Goal: Task Accomplishment & Management: Use online tool/utility

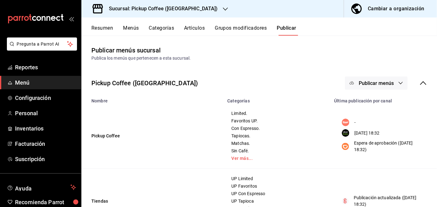
click at [371, 7] on div "Cambiar a organización" at bounding box center [395, 8] width 57 height 9
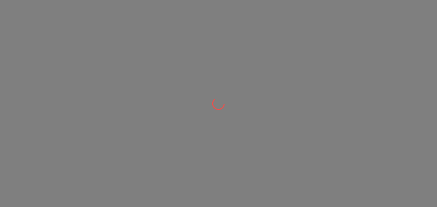
click at [371, 7] on div at bounding box center [218, 103] width 437 height 207
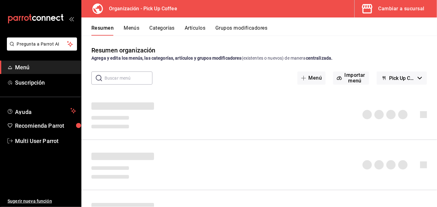
click at [138, 28] on button "Menús" at bounding box center [132, 30] width 16 height 11
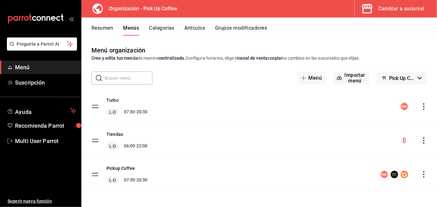
scroll to position [2, 0]
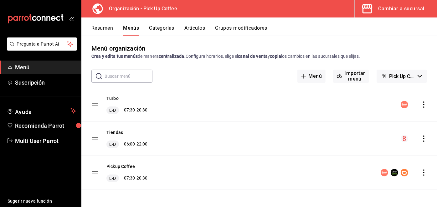
click at [420, 139] on icon "actions" at bounding box center [423, 139] width 6 height 6
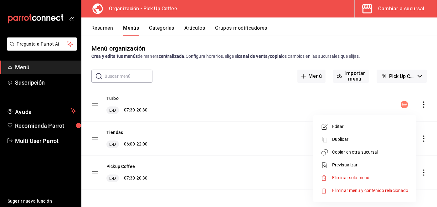
click at [398, 149] on span "Copiar en otra sucursal" at bounding box center [370, 152] width 76 height 7
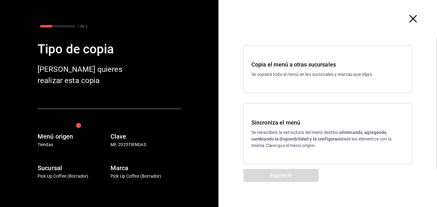
click at [302, 76] on p "Se copiará todo el menú en las sucursales y marcas que elijas." at bounding box center [327, 74] width 153 height 7
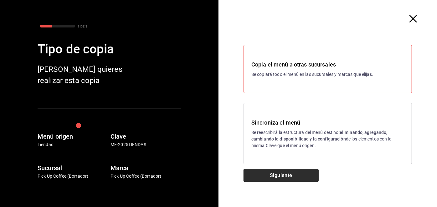
click at [281, 170] on button "Siguiente" at bounding box center [280, 175] width 75 height 13
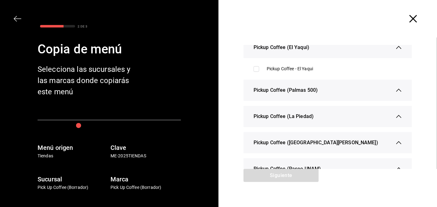
scroll to position [137, 0]
click at [269, 90] on span "Pickup Coffee (Palmas 500)" at bounding box center [285, 90] width 64 height 8
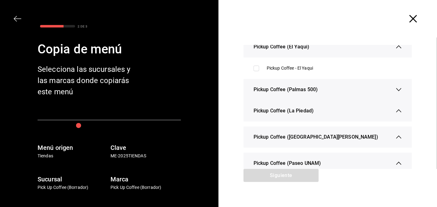
scroll to position [94, 0]
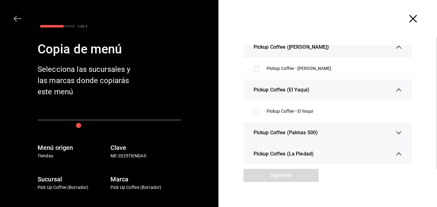
click at [395, 133] on icon "button" at bounding box center [398, 133] width 6 height 6
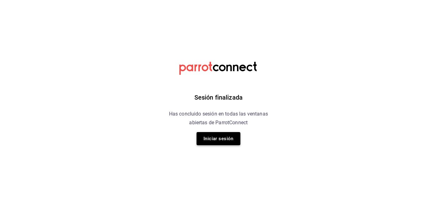
click at [215, 137] on button "Iniciar sesión" at bounding box center [218, 138] width 44 height 13
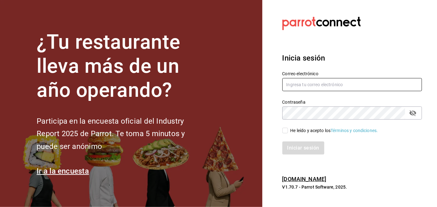
click at [303, 88] on input "text" at bounding box center [352, 84] width 140 height 13
type input "[EMAIL_ADDRESS][DOMAIN_NAME]"
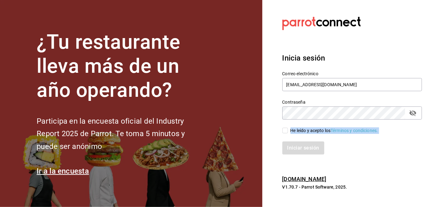
click at [285, 133] on div "Correo electrónico multiuser@pickup.com Contraseña Contraseña He leído y acepto…" at bounding box center [348, 109] width 147 height 91
click at [285, 133] on input "He leído y acepto los Términos y condiciones." at bounding box center [285, 131] width 6 height 6
checkbox input "true"
click at [294, 147] on button "Iniciar sesión" at bounding box center [303, 148] width 43 height 13
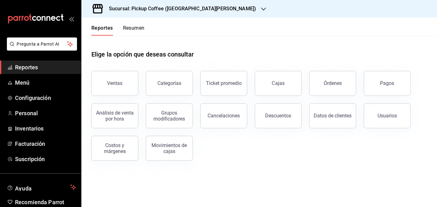
click at [175, 14] on div "Sucursal: Pickup Coffee ([GEOGRAPHIC_DATA][PERSON_NAME])" at bounding box center [177, 9] width 182 height 18
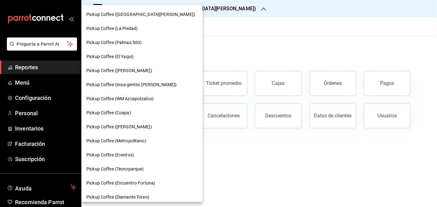
click at [153, 40] on div "Pickup Coffee (Palmas 500)" at bounding box center [141, 42] width 111 height 7
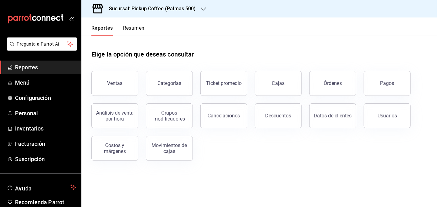
click at [139, 25] on button "Resumen" at bounding box center [134, 30] width 22 height 11
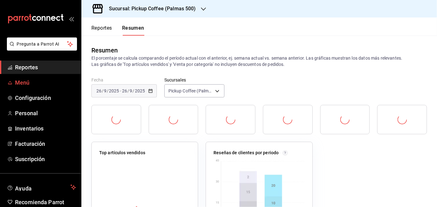
click at [28, 83] on span "Menú" at bounding box center [45, 83] width 61 height 8
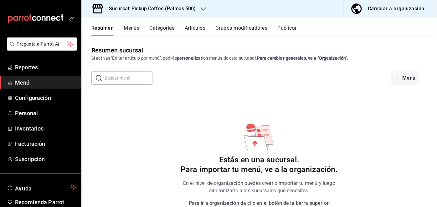
click at [161, 4] on div "Sucursal: Pickup Coffee (Palmas 500)" at bounding box center [147, 9] width 122 height 18
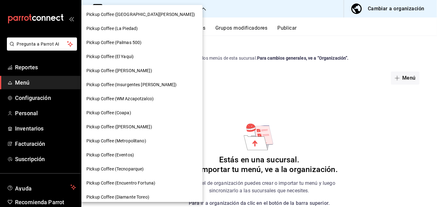
drag, startPoint x: 380, startPoint y: 5, endPoint x: 380, endPoint y: 9, distance: 4.1
click at [380, 9] on div at bounding box center [218, 103] width 437 height 207
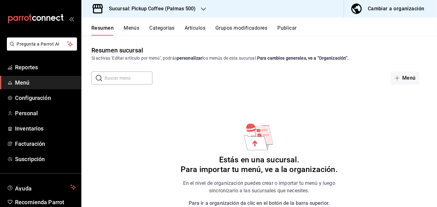
click at [380, 9] on div "Cambiar a organización" at bounding box center [395, 8] width 57 height 9
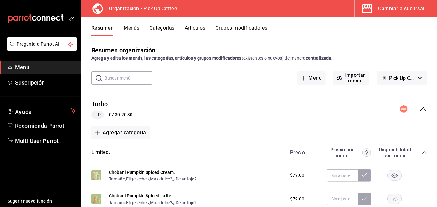
click at [134, 33] on button "Menús" at bounding box center [132, 30] width 16 height 11
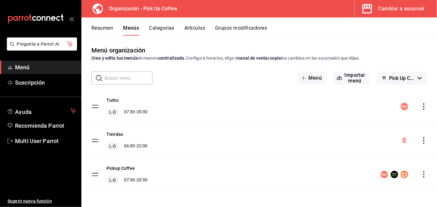
click at [420, 108] on icon "actions" at bounding box center [423, 107] width 6 height 6
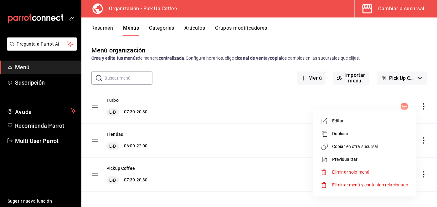
click at [367, 99] on div at bounding box center [218, 103] width 437 height 207
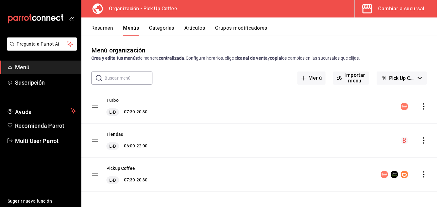
click at [420, 140] on icon "actions" at bounding box center [423, 141] width 6 height 6
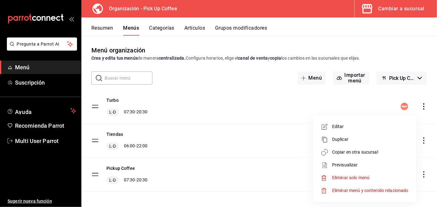
click at [358, 150] on span "Copiar en otra sucursal" at bounding box center [370, 152] width 76 height 7
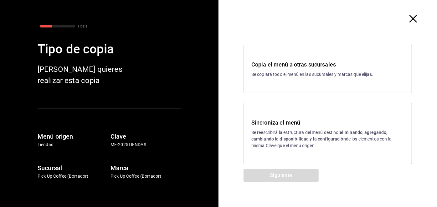
click at [280, 87] on div "Copia el menú a otras sucursales Se copiará todo el menú en las sucursales y ma…" at bounding box center [327, 69] width 168 height 48
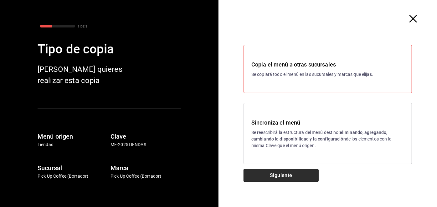
click at [272, 175] on button "Siguiente" at bounding box center [280, 175] width 75 height 13
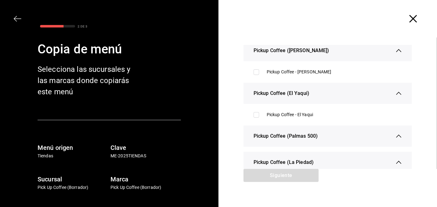
scroll to position [92, 0]
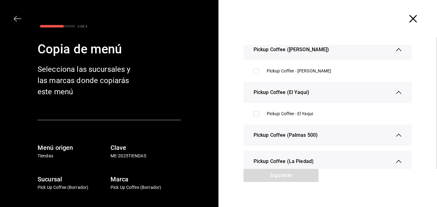
click at [292, 134] on span "Pickup Coffee (Palmas 500)" at bounding box center [285, 136] width 64 height 8
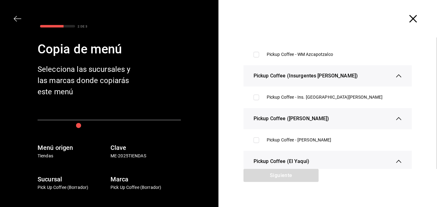
scroll to position [0, 0]
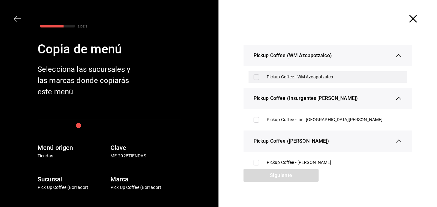
click at [256, 78] on input "checkbox" at bounding box center [256, 77] width 6 height 6
checkbox input "true"
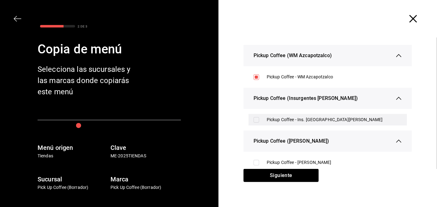
click at [253, 117] on div "Pickup Coffee - Ins. [GEOGRAPHIC_DATA][PERSON_NAME]" at bounding box center [327, 120] width 158 height 12
checkbox input "true"
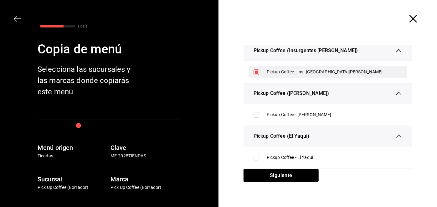
scroll to position [49, 0]
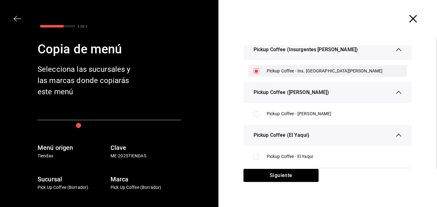
click at [253, 117] on div "Pickup Coffee - [PERSON_NAME]" at bounding box center [327, 114] width 158 height 12
checkbox input "true"
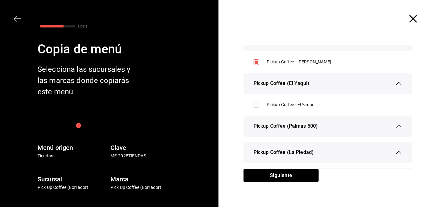
scroll to position [101, 0]
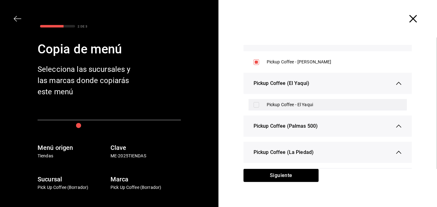
click at [255, 107] on input "checkbox" at bounding box center [256, 105] width 6 height 6
checkbox input "true"
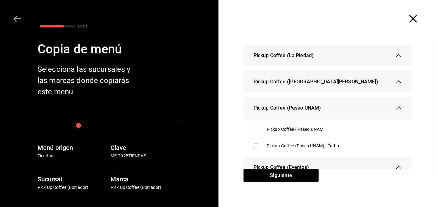
scroll to position [198, 0]
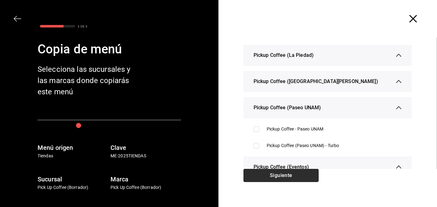
click at [272, 175] on button "Siguiente" at bounding box center [280, 175] width 75 height 13
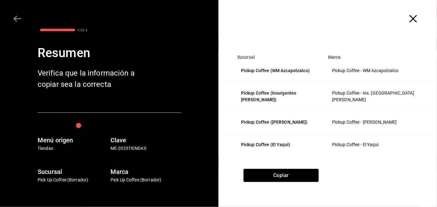
click at [415, 18] on icon "button" at bounding box center [413, 19] width 8 height 8
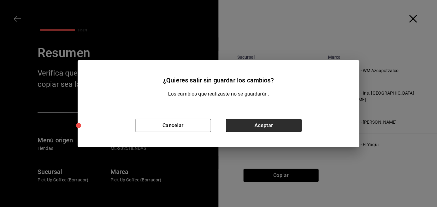
click at [239, 129] on button "Aceptar" at bounding box center [264, 125] width 76 height 13
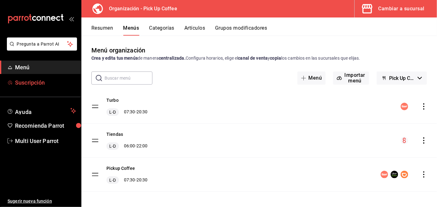
click at [47, 85] on span "Suscripción" at bounding box center [45, 83] width 61 height 8
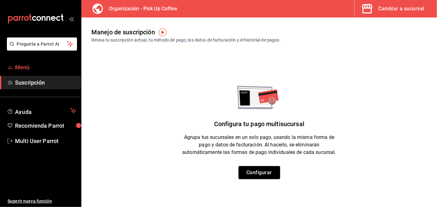
click at [48, 64] on span "Menú" at bounding box center [45, 67] width 61 height 8
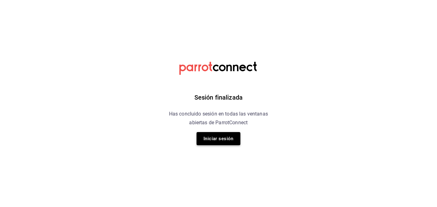
click at [210, 135] on button "Iniciar sesión" at bounding box center [218, 138] width 44 height 13
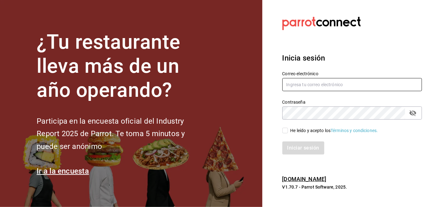
click at [298, 88] on input "text" at bounding box center [352, 84] width 140 height 13
type input "[EMAIL_ADDRESS][DOMAIN_NAME]"
click at [286, 131] on input "He leído y acepto los Términos y condiciones." at bounding box center [285, 131] width 6 height 6
checkbox input "true"
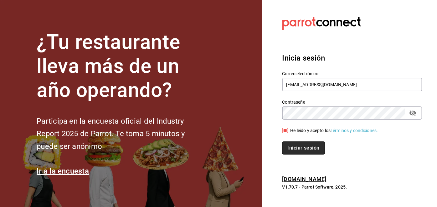
click at [297, 145] on button "Iniciar sesión" at bounding box center [303, 148] width 43 height 13
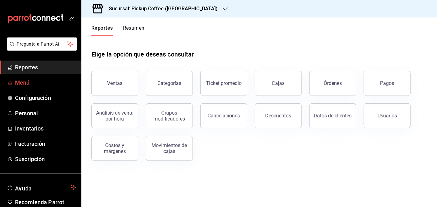
click at [43, 80] on span "Menú" at bounding box center [45, 83] width 61 height 8
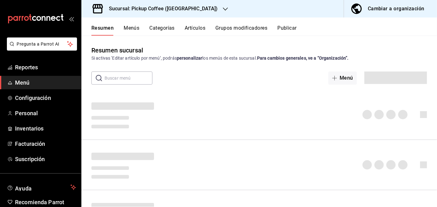
click at [372, 7] on div "Cambiar a organización" at bounding box center [395, 8] width 57 height 9
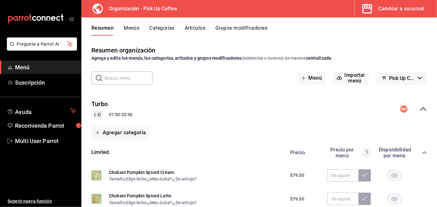
click at [131, 27] on button "Menús" at bounding box center [132, 30] width 16 height 11
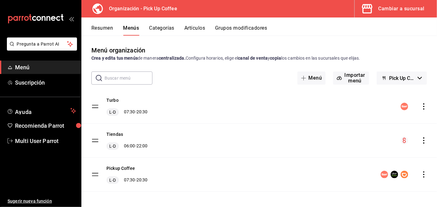
click at [420, 141] on icon "actions" at bounding box center [423, 141] width 6 height 6
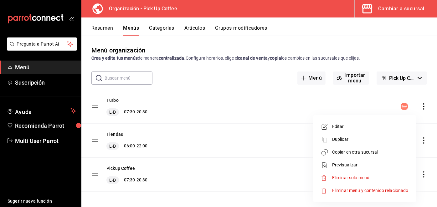
click at [377, 149] on span "Copiar en otra sucursal" at bounding box center [370, 152] width 76 height 7
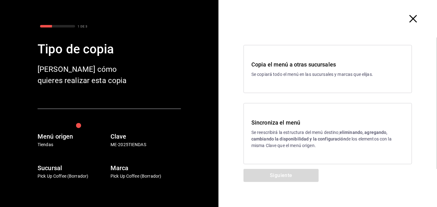
click at [297, 125] on h3 "Sincroniza el menú" at bounding box center [327, 123] width 153 height 8
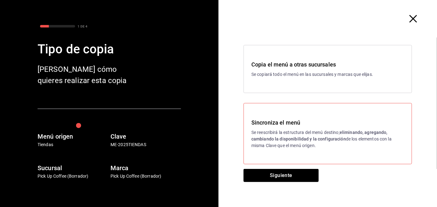
click at [297, 125] on h3 "Sincroniza el menú" at bounding box center [327, 123] width 153 height 8
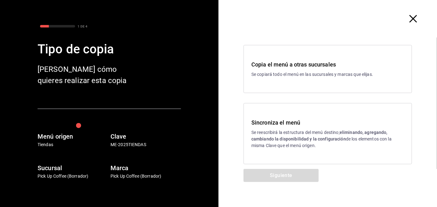
click at [297, 125] on h3 "Sincroniza el menú" at bounding box center [327, 123] width 153 height 8
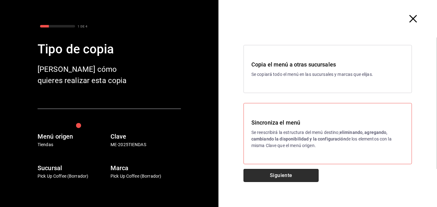
click at [277, 172] on button "Siguiente" at bounding box center [280, 175] width 75 height 13
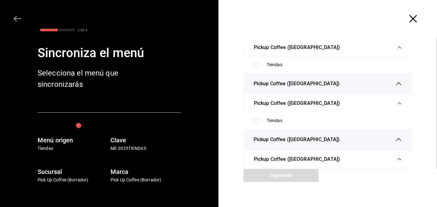
scroll to position [1539, 0]
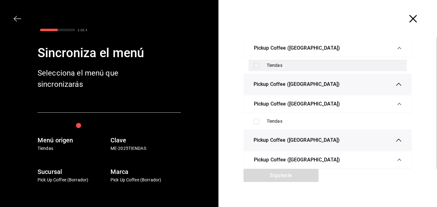
click at [254, 68] on input "checkbox" at bounding box center [256, 66] width 6 height 6
checkbox input "true"
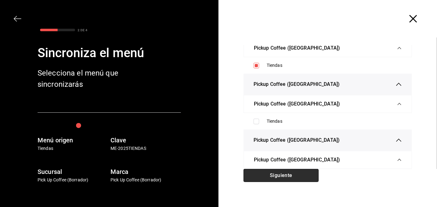
click at [261, 178] on button "Siguiente" at bounding box center [280, 175] width 75 height 13
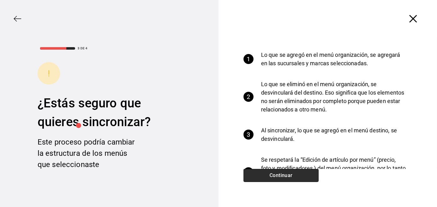
click at [266, 182] on button "Continuar" at bounding box center [280, 175] width 75 height 13
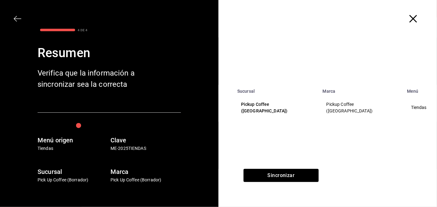
click at [414, 17] on icon "button" at bounding box center [413, 19] width 8 height 8
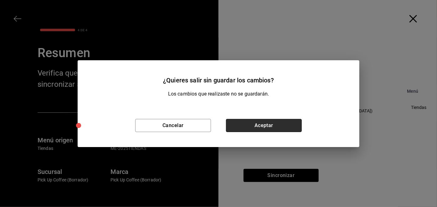
click at [232, 127] on button "Aceptar" at bounding box center [264, 125] width 76 height 13
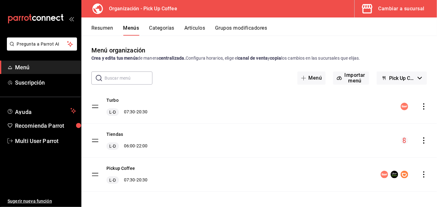
click at [420, 173] on icon "actions" at bounding box center [423, 175] width 6 height 6
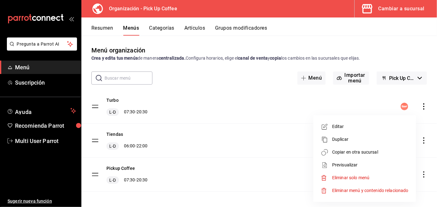
click at [356, 155] on span "Copiar en otra sucursal" at bounding box center [370, 152] width 76 height 7
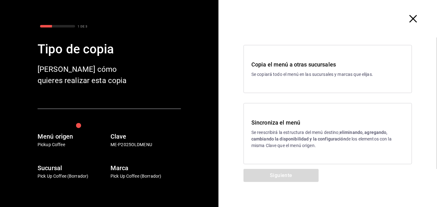
click at [317, 118] on div "Sincroniza el menú Se reescribirá la estructura del menú destino; eliminando, a…" at bounding box center [327, 133] width 168 height 61
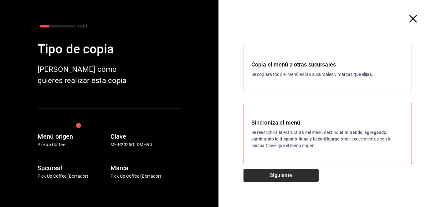
click at [276, 178] on button "Siguiente" at bounding box center [280, 175] width 75 height 13
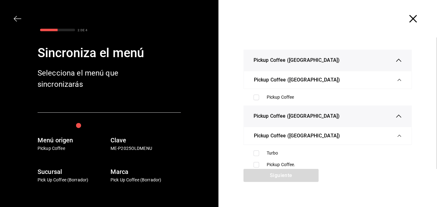
scroll to position [1429, 0]
click at [253, 101] on input "checkbox" at bounding box center [256, 98] width 6 height 6
checkbox input "true"
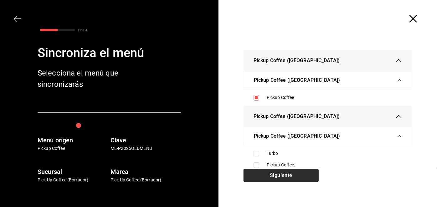
click at [281, 180] on button "Siguiente" at bounding box center [280, 175] width 75 height 13
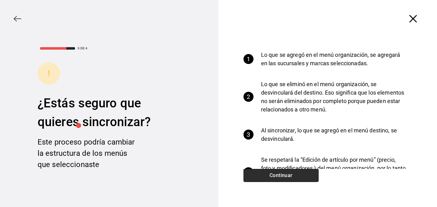
click at [281, 180] on button "Continuar" at bounding box center [280, 175] width 75 height 13
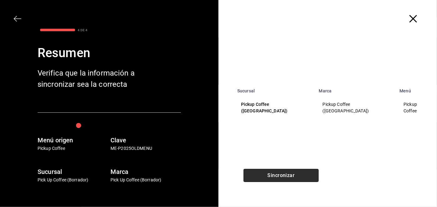
click at [281, 180] on button "Sincronizar" at bounding box center [280, 175] width 75 height 13
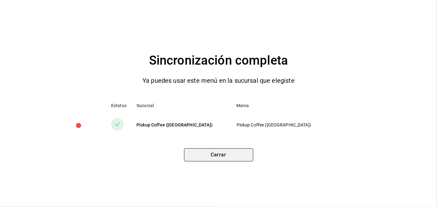
click at [233, 160] on button "Cerrar" at bounding box center [218, 155] width 69 height 13
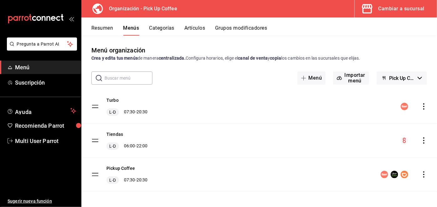
click at [402, 8] on div "Cambiar a sucursal" at bounding box center [401, 8] width 46 height 9
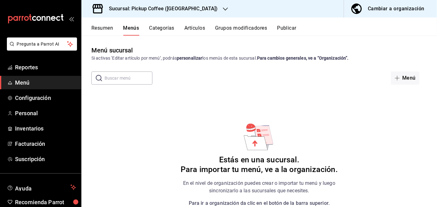
click at [191, 10] on h3 "Sucursal: Pickup Coffee ([GEOGRAPHIC_DATA][PERSON_NAME])" at bounding box center [161, 9] width 114 height 8
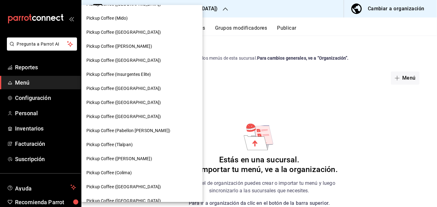
scroll to position [345, 0]
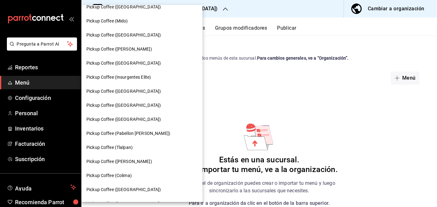
click at [144, 102] on span "Pickup Coffee ([GEOGRAPHIC_DATA])" at bounding box center [123, 105] width 74 height 7
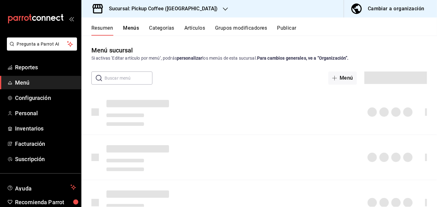
click at [284, 30] on button "Publicar" at bounding box center [286, 30] width 19 height 11
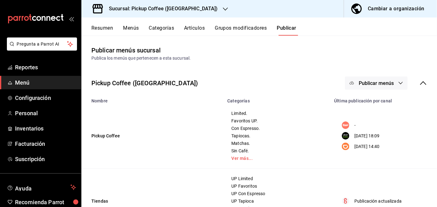
click at [369, 89] on button "Publicar menús" at bounding box center [376, 83] width 63 height 13
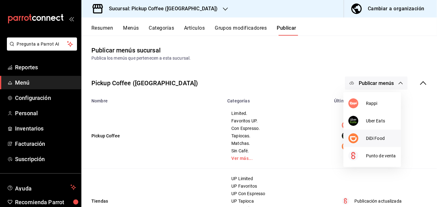
click at [369, 135] on span "DiDi Food" at bounding box center [381, 138] width 30 height 7
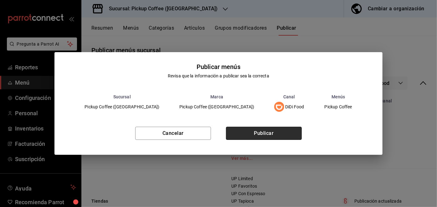
click at [263, 137] on button "Publicar" at bounding box center [264, 133] width 76 height 13
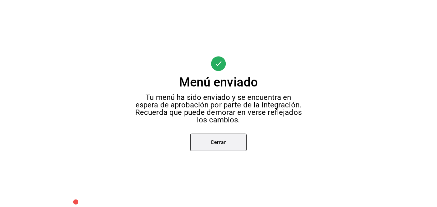
click at [226, 142] on button "Cerrar" at bounding box center [218, 143] width 56 height 18
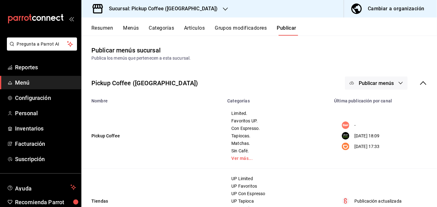
scroll to position [70, 0]
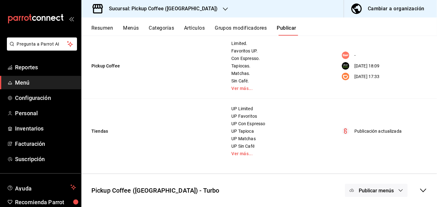
click at [413, 185] on div "Publicar menús" at bounding box center [386, 190] width 82 height 13
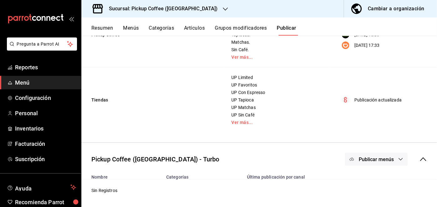
scroll to position [0, 0]
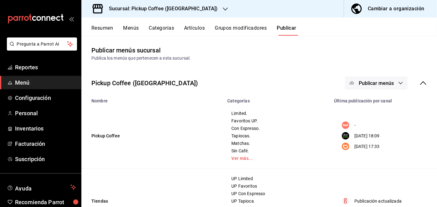
click at [386, 82] on span "Publicar menús" at bounding box center [375, 83] width 35 height 6
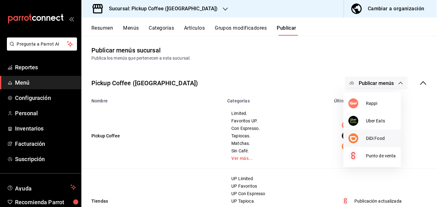
click at [372, 141] on span "DiDi Food" at bounding box center [381, 138] width 30 height 7
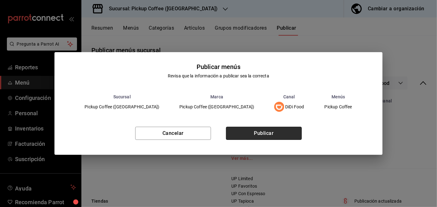
click at [295, 134] on button "Publicar" at bounding box center [264, 133] width 76 height 13
